Goal: Task Accomplishment & Management: Manage account settings

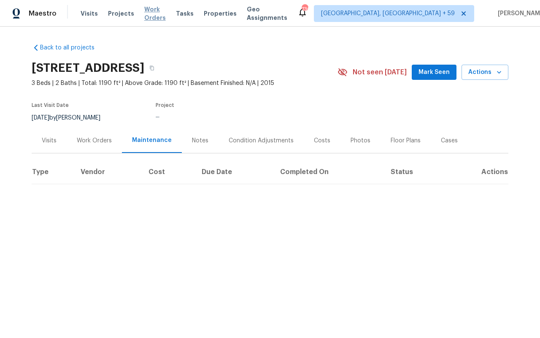
click at [149, 14] on span "Work Orders" at bounding box center [155, 13] width 22 height 17
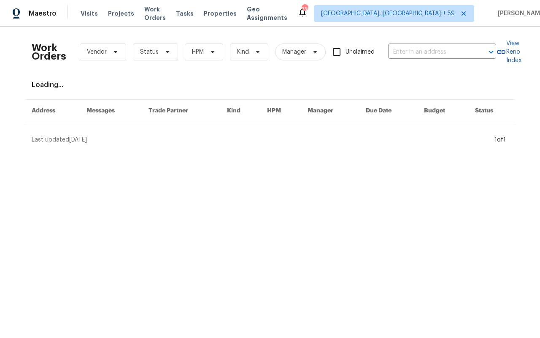
click at [372, 54] on span "Unclaimed" at bounding box center [360, 52] width 29 height 9
click at [346, 54] on input "Unclaimed" at bounding box center [337, 52] width 18 height 18
checkbox input "true"
click at [437, 49] on input "text" at bounding box center [430, 52] width 84 height 13
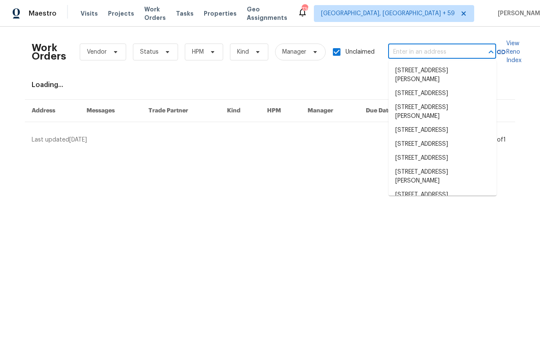
paste input "[STREET_ADDRESS]"
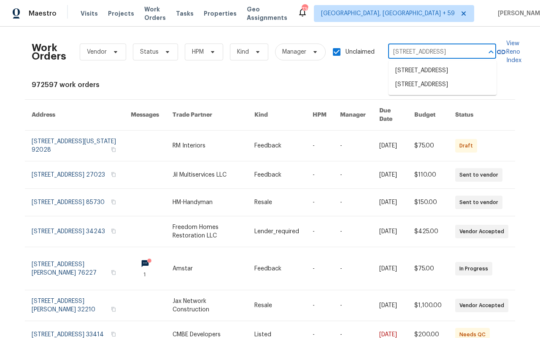
type input "[STREET_ADDRESS]"
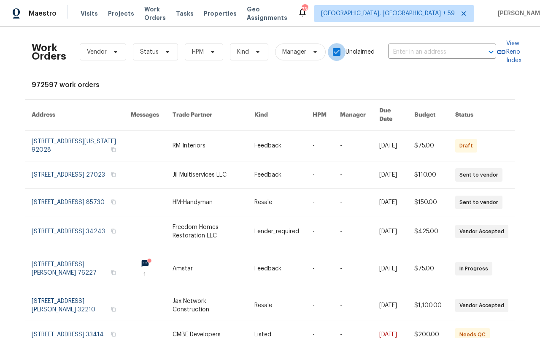
click at [342, 49] on input "Unclaimed" at bounding box center [337, 52] width 18 height 18
checkbox input "false"
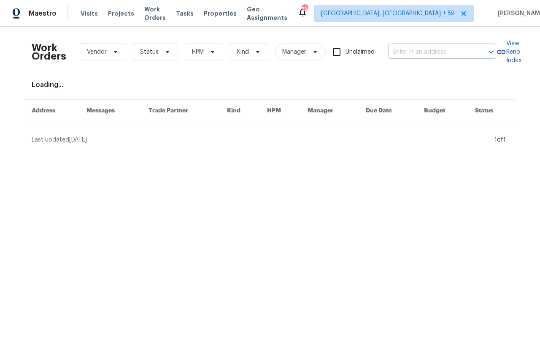
click at [448, 54] on input "text" at bounding box center [430, 52] width 84 height 13
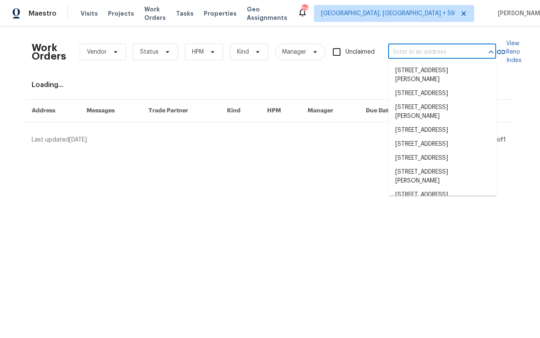
paste input "[STREET_ADDRESS]"
type input "[STREET_ADDRESS]"
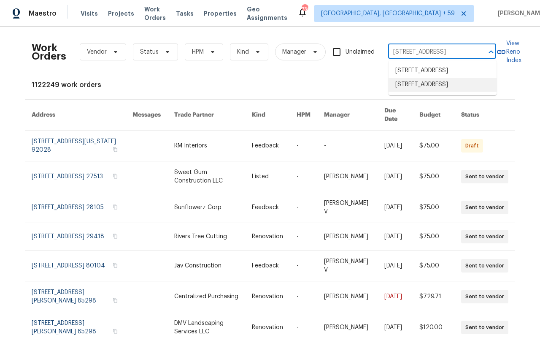
click at [445, 92] on li "[STREET_ADDRESS]" at bounding box center [443, 85] width 108 height 14
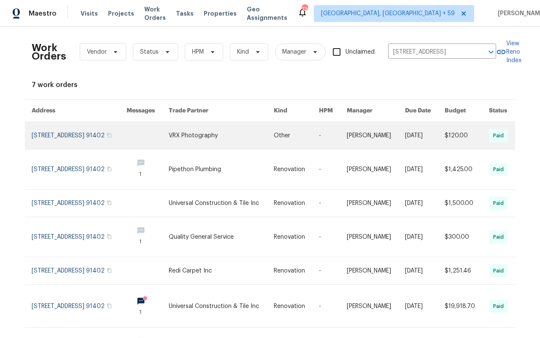
click at [41, 140] on link at bounding box center [79, 135] width 95 height 27
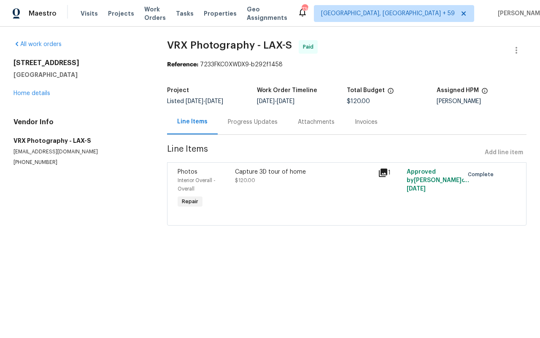
click at [49, 90] on div "[STREET_ADDRESS] Home details" at bounding box center [80, 78] width 133 height 39
click at [46, 90] on div "[STREET_ADDRESS] Home details" at bounding box center [80, 78] width 133 height 39
click at [43, 93] on link "Home details" at bounding box center [32, 93] width 37 height 6
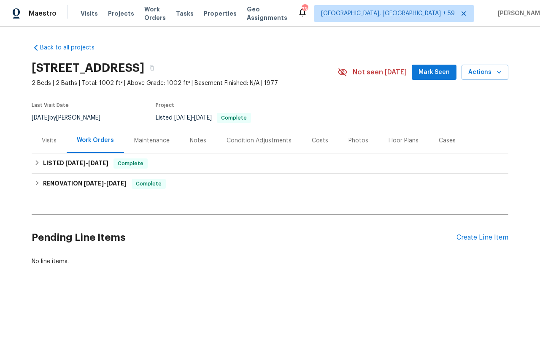
click at [46, 145] on div "Visits" at bounding box center [49, 140] width 15 height 8
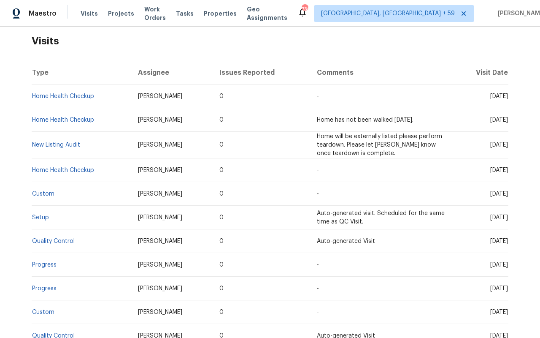
scroll to position [132, 0]
click at [35, 220] on link "Setup" at bounding box center [40, 217] width 17 height 6
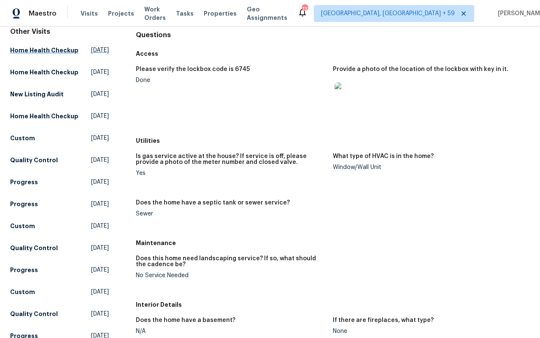
scroll to position [48, 0]
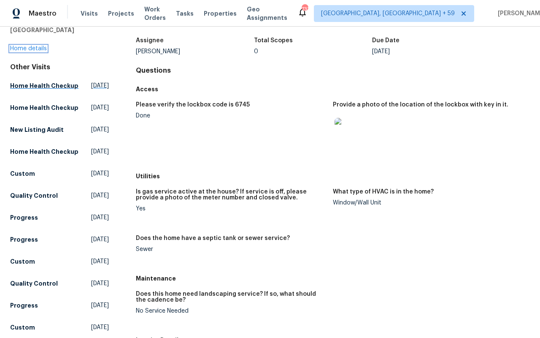
click at [32, 51] on link "Home details" at bounding box center [28, 49] width 37 height 6
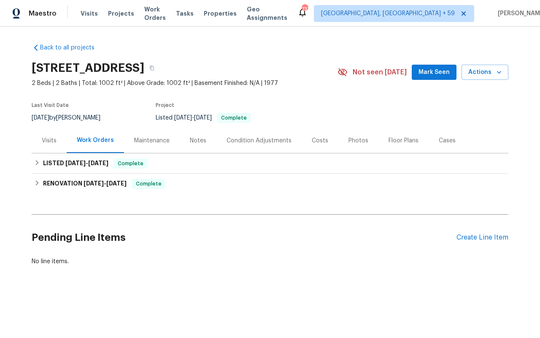
click at [43, 145] on div "Visits" at bounding box center [49, 140] width 15 height 8
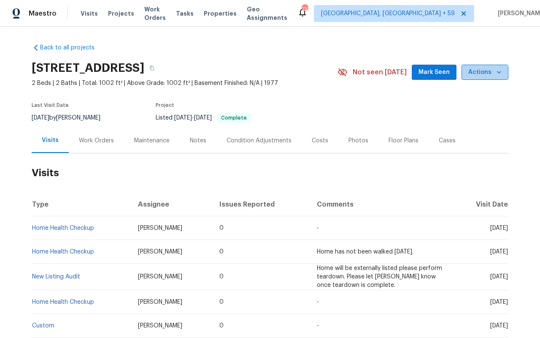
click at [486, 76] on span "Actions" at bounding box center [485, 72] width 33 height 11
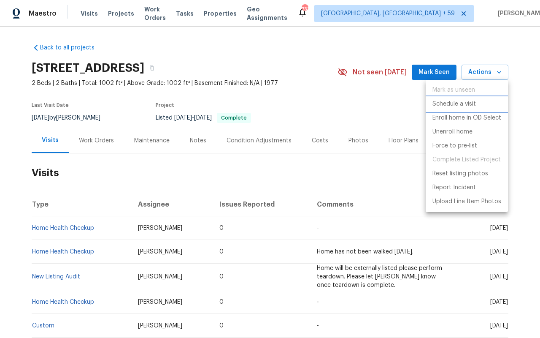
click at [470, 100] on p "Schedule a visit" at bounding box center [454, 104] width 43 height 9
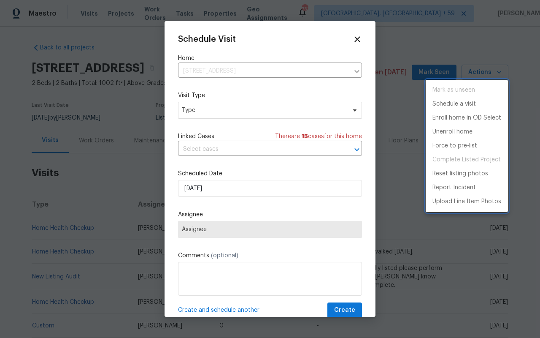
click at [208, 111] on div at bounding box center [270, 169] width 540 height 338
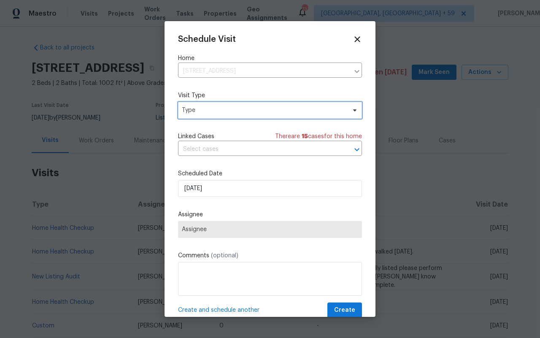
click at [207, 108] on span "Type" at bounding box center [264, 110] width 164 height 8
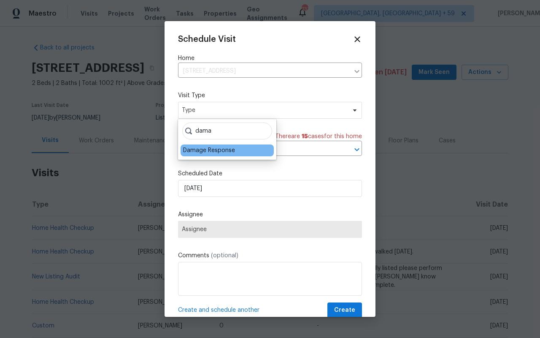
type input "dama"
click at [196, 151] on div "Damage Response" at bounding box center [209, 150] width 52 height 8
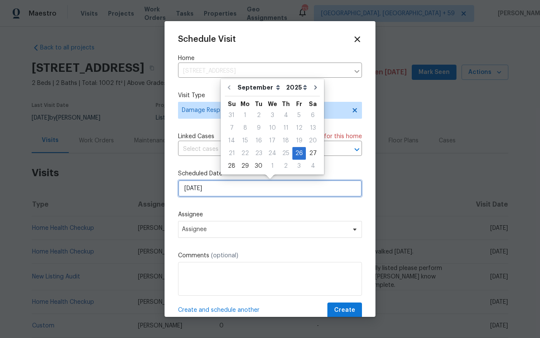
click at [198, 191] on input "[DATE]" at bounding box center [270, 188] width 184 height 17
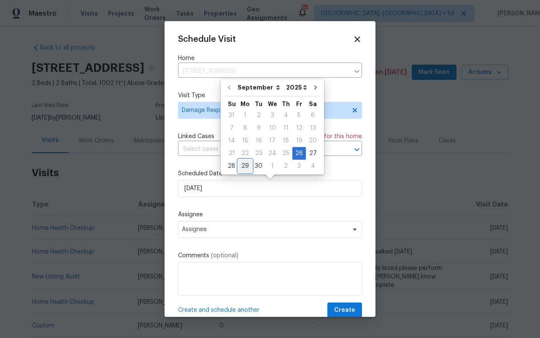
click at [246, 164] on div "29" at bounding box center [246, 166] width 14 height 12
type input "[DATE]"
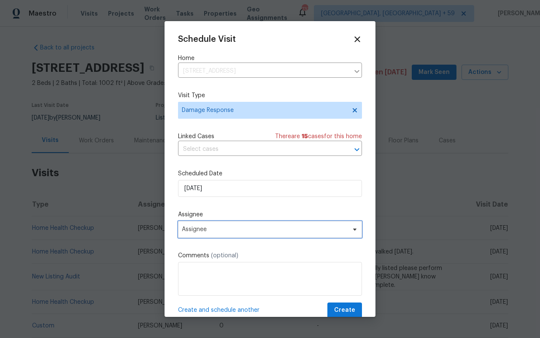
click at [209, 234] on span "Assignee" at bounding box center [270, 229] width 184 height 17
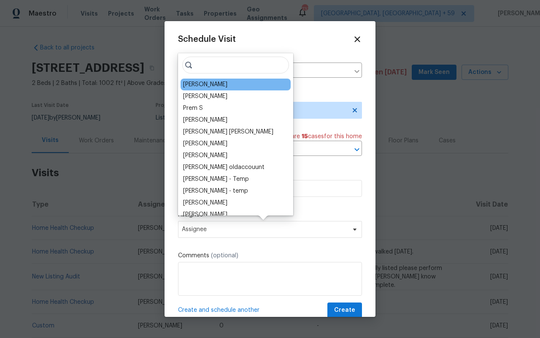
click at [207, 88] on div "[PERSON_NAME]" at bounding box center [205, 84] width 44 height 8
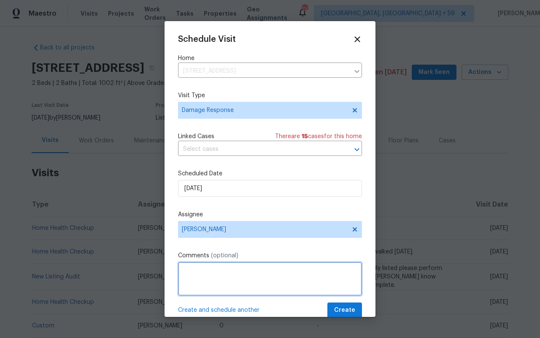
click at [208, 267] on textarea at bounding box center [270, 279] width 184 height 34
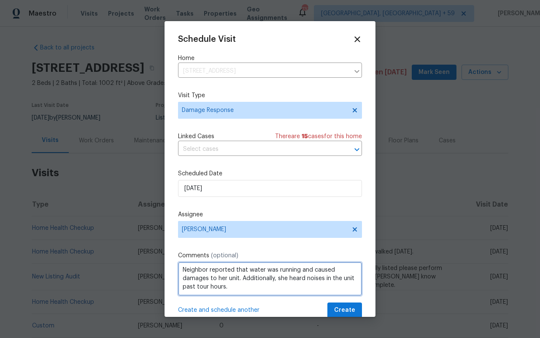
scroll to position [12, 0]
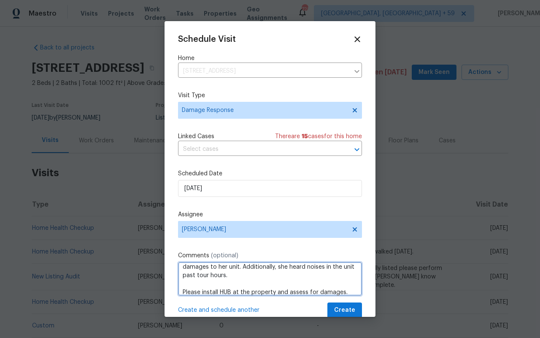
type textarea "Neighbor reported that water was running and caused damages to her unit. Additi…"
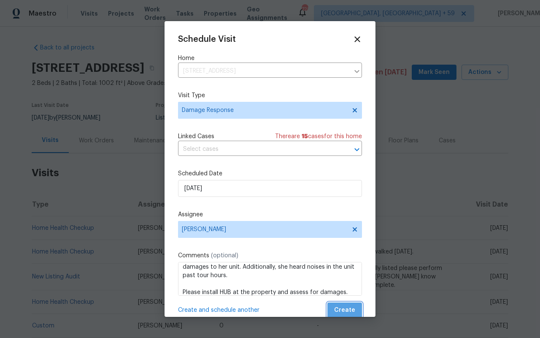
click at [349, 310] on span "Create" at bounding box center [344, 310] width 21 height 11
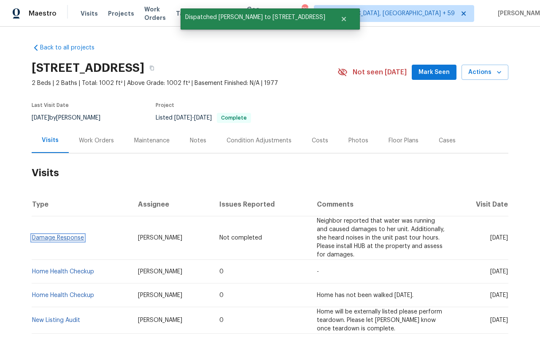
click at [52, 241] on link "Damage Response" at bounding box center [58, 238] width 52 height 6
